Goal: Information Seeking & Learning: Learn about a topic

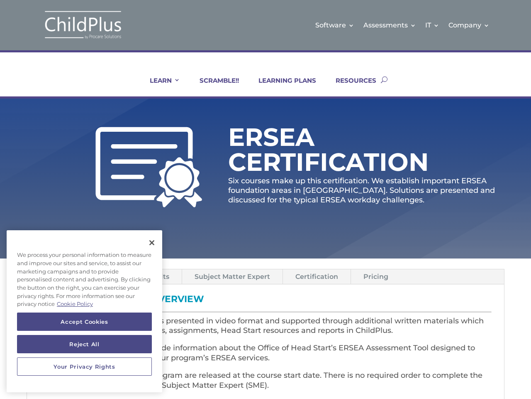
click at [266, 199] on p "Six courses make up this certification. We establish important ERSEA foundation…" at bounding box center [366, 190] width 277 height 29
click at [433, 25] on link "IT" at bounding box center [433, 25] width 14 height 34
click at [470, 25] on link "Company" at bounding box center [469, 25] width 41 height 34
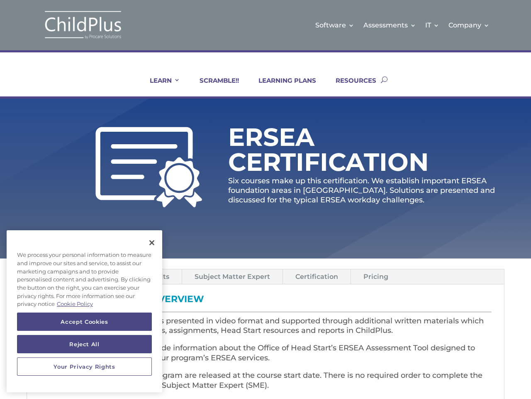
click at [159, 86] on link "LEARN" at bounding box center [160, 86] width 41 height 20
click at [232, 276] on link "Subject Matter Expert" at bounding box center [232, 276] width 100 height 15
click at [316, 276] on link "Certification" at bounding box center [317, 276] width 68 height 15
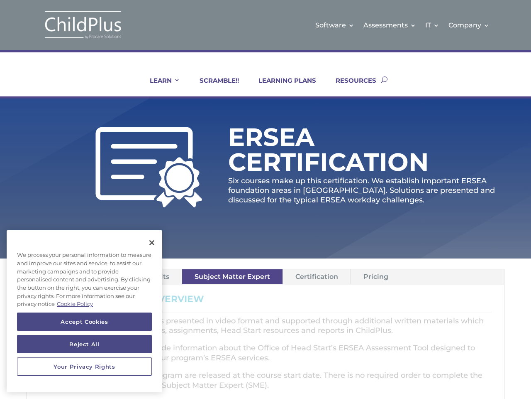
click at [374, 276] on link "Pricing" at bounding box center [376, 276] width 50 height 15
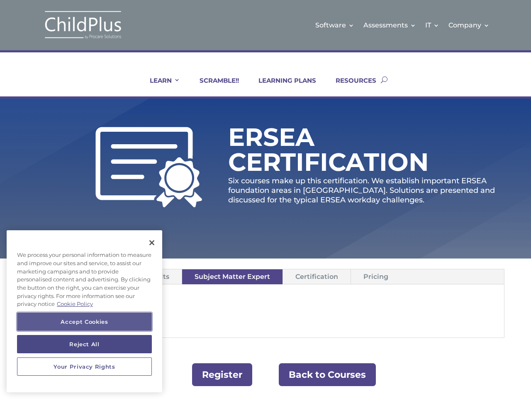
click at [84, 321] on button "Accept Cookies" at bounding box center [84, 321] width 135 height 18
